Goal: Task Accomplishment & Management: Complete application form

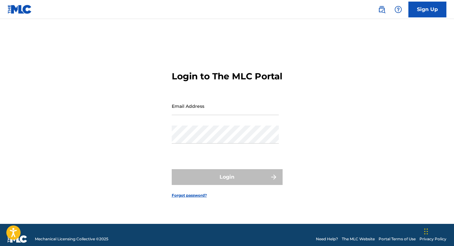
click at [421, 6] on link "Sign Up" at bounding box center [427, 10] width 38 height 16
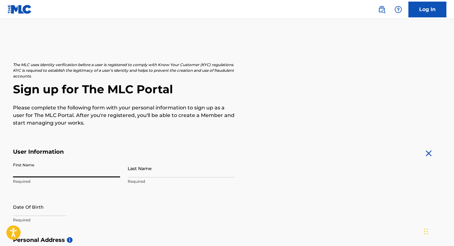
click at [43, 168] on input "First Name" at bounding box center [66, 169] width 107 height 18
type input "[PERSON_NAME]"
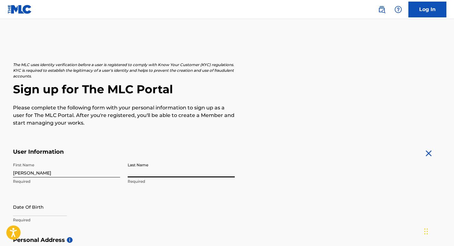
click at [155, 170] on input "Last Name" at bounding box center [181, 169] width 107 height 18
type input "[PERSON_NAME]"
click at [46, 210] on input "text" at bounding box center [40, 207] width 54 height 18
select select "7"
select select "2025"
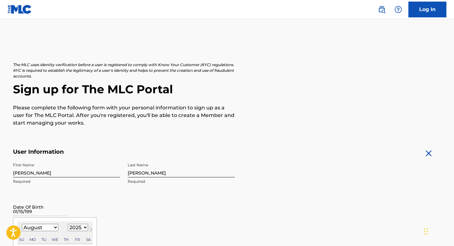
type input "[DATE]"
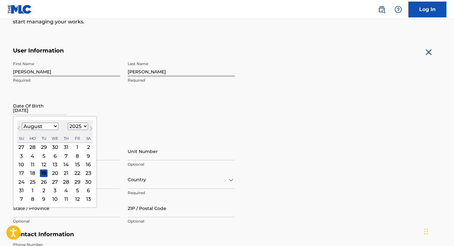
scroll to position [102, 0]
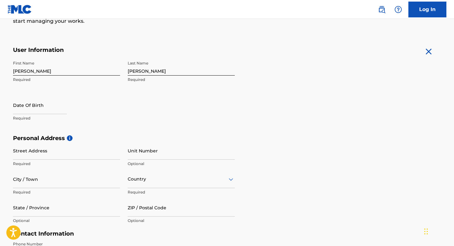
click at [182, 117] on div "First Name [PERSON_NAME] Required Last Name [PERSON_NAME] Required Date Of Birt…" at bounding box center [124, 96] width 222 height 77
click at [86, 153] on input "Street Address" at bounding box center [66, 151] width 107 height 18
type input "[STREET_ADDRESS]"
click at [97, 179] on input "City / Town" at bounding box center [66, 179] width 107 height 18
type input "centennial"
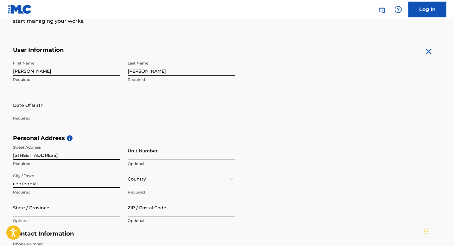
scroll to position [139, 0]
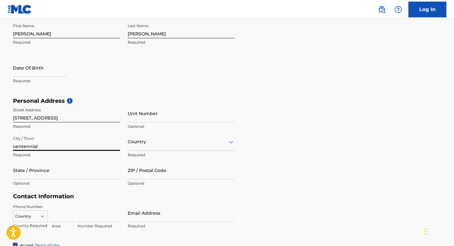
click at [201, 151] on div "Country" at bounding box center [181, 142] width 107 height 18
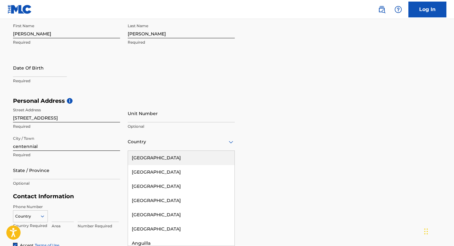
click at [201, 161] on div "[GEOGRAPHIC_DATA]" at bounding box center [181, 158] width 106 height 14
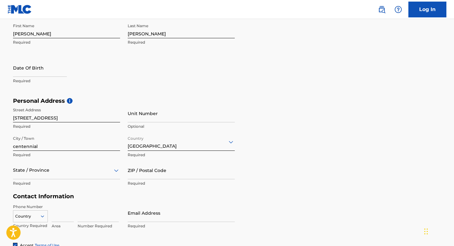
click at [91, 170] on div "State / Province" at bounding box center [66, 170] width 107 height 18
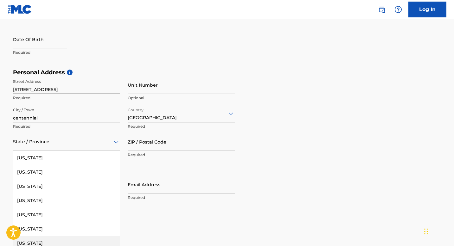
click at [76, 241] on div "[US_STATE]" at bounding box center [66, 243] width 106 height 14
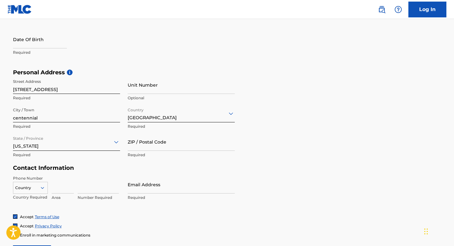
click at [174, 144] on input "ZIP / Postal Code" at bounding box center [181, 142] width 107 height 18
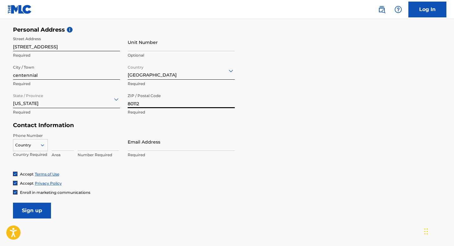
scroll to position [248, 0]
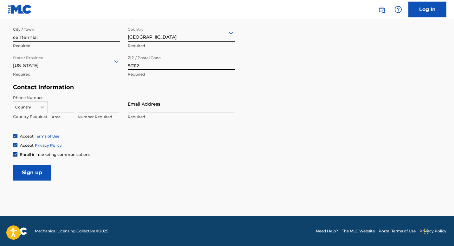
type input "80112"
click at [61, 108] on input at bounding box center [63, 104] width 22 height 18
type input "2"
click at [111, 106] on input at bounding box center [98, 104] width 41 height 18
type input "2154802120"
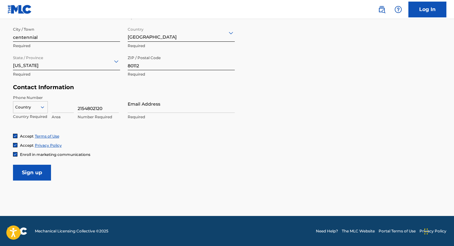
click at [36, 107] on div at bounding box center [30, 107] width 34 height 7
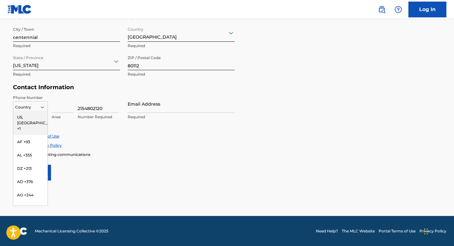
click at [35, 117] on div "US, [GEOGRAPHIC_DATA] +1" at bounding box center [30, 123] width 34 height 25
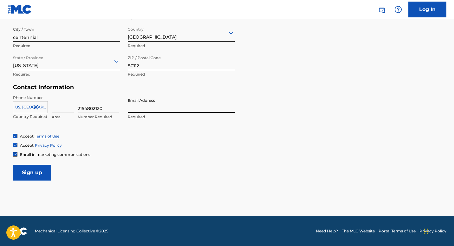
click at [173, 109] on input "Email Address" at bounding box center [181, 104] width 107 height 18
type input "[PERSON_NAME][EMAIL_ADDRESS][PERSON_NAME][DOMAIN_NAME]"
click at [17, 156] on div "Enroll in marketing communications" at bounding box center [51, 154] width 77 height 5
click at [15, 154] on img at bounding box center [15, 155] width 4 height 4
click at [21, 166] on input "Sign up" at bounding box center [32, 173] width 38 height 16
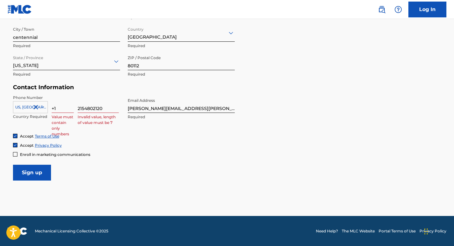
click at [39, 173] on input "Sign up" at bounding box center [32, 173] width 38 height 16
click at [62, 109] on input "+1" at bounding box center [63, 104] width 22 height 18
type input "+"
click at [87, 109] on input "2154802120" at bounding box center [98, 104] width 41 height 18
drag, startPoint x: 83, startPoint y: 109, endPoint x: 75, endPoint y: 109, distance: 8.5
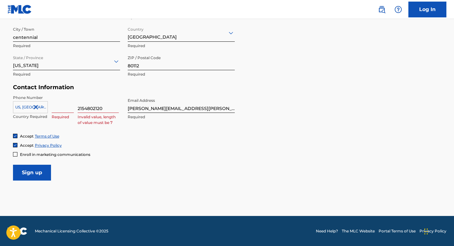
click at [75, 109] on div "US, [GEOGRAPHIC_DATA] +1 Country Required Required 2154802120 Invalid value, le…" at bounding box center [66, 109] width 107 height 28
type input "4802120"
click at [64, 109] on input at bounding box center [63, 104] width 22 height 18
paste input "215"
type input "215"
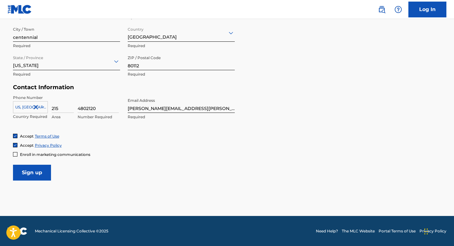
click at [39, 171] on input "Sign up" at bounding box center [32, 173] width 38 height 16
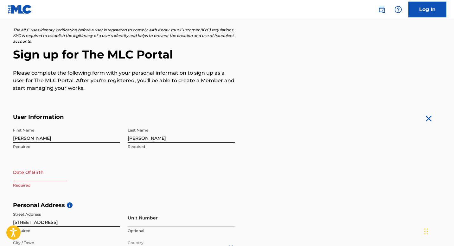
scroll to position [47, 0]
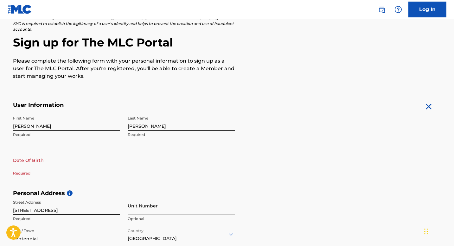
click at [47, 167] on input "text" at bounding box center [40, 160] width 54 height 18
select select "7"
select select "2025"
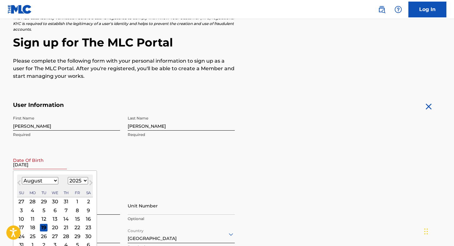
type input "[DATE]"
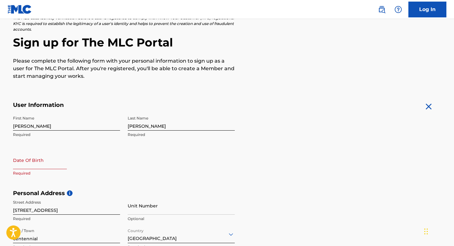
click at [20, 160] on input "text" at bounding box center [40, 160] width 54 height 18
select select "7"
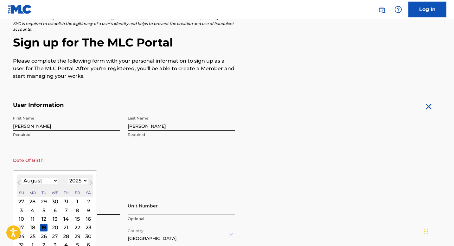
click at [83, 183] on select "1899 1900 1901 1902 1903 1904 1905 1906 1907 1908 1909 1910 1911 1912 1913 1914…" at bounding box center [78, 180] width 20 height 7
select select "1999"
click at [68, 177] on select "1899 1900 1901 1902 1903 1904 1905 1906 1907 1908 1909 1910 1911 1912 1913 1914…" at bounding box center [78, 180] width 20 height 7
click at [51, 180] on select "January February March April May June July August September October November De…" at bounding box center [40, 180] width 36 height 7
select select "0"
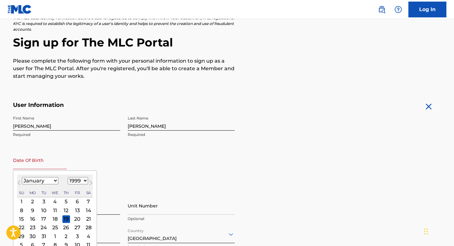
click at [22, 177] on select "January February March April May June July August September October November De…" at bounding box center [40, 180] width 36 height 7
click at [79, 218] on div "15" at bounding box center [77, 219] width 8 height 8
type input "[DATE]"
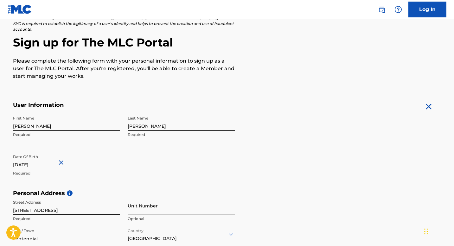
click at [125, 162] on div "First Name [PERSON_NAME] Required Last Name [PERSON_NAME] Required Date Of Birt…" at bounding box center [124, 151] width 222 height 77
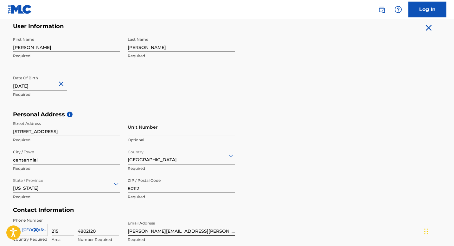
scroll to position [248, 0]
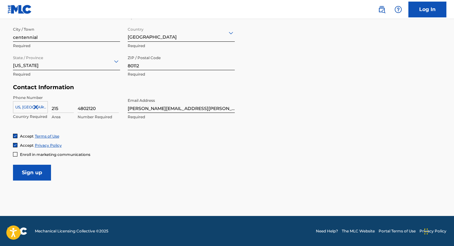
click at [35, 172] on input "Sign up" at bounding box center [32, 173] width 38 height 16
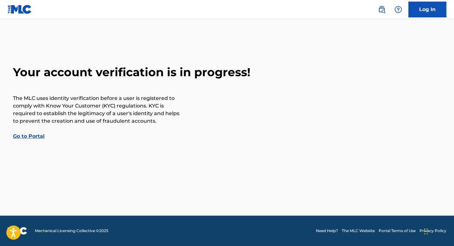
click at [35, 134] on link "Go to Portal" at bounding box center [29, 136] width 32 height 6
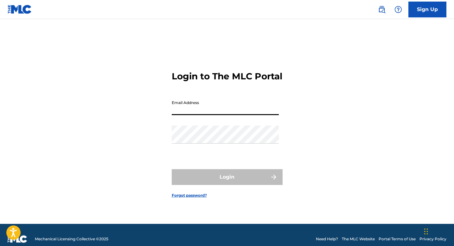
click at [244, 107] on input "Email Address" at bounding box center [225, 106] width 107 height 18
type input "[PERSON_NAME][EMAIL_ADDRESS][PERSON_NAME][DOMAIN_NAME]"
click at [258, 71] on h3 "Login to The MLC Portal" at bounding box center [227, 76] width 110 height 11
click at [26, 11] on img at bounding box center [20, 9] width 24 height 9
